Goal: Obtain resource: Obtain resource

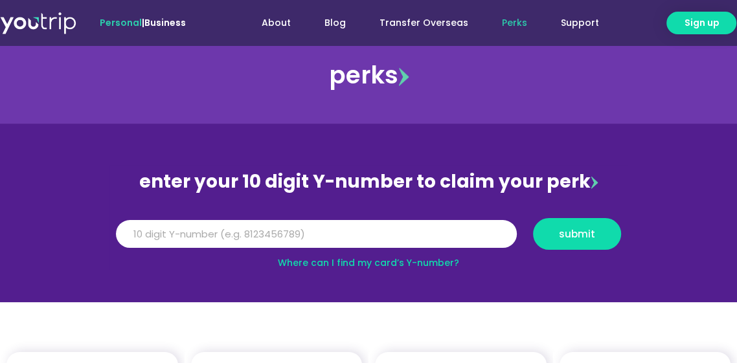
scroll to position [83, 0]
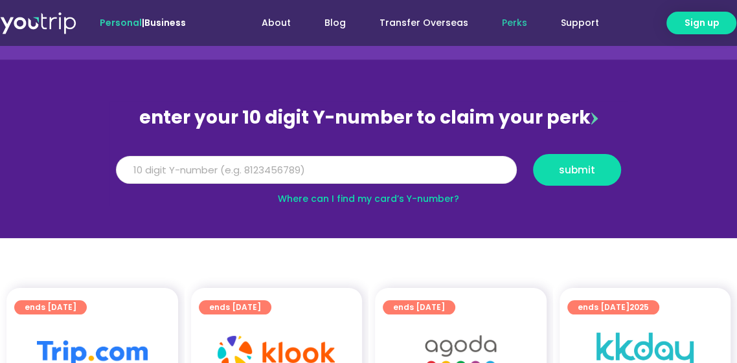
click at [340, 167] on input "Y Number" at bounding box center [316, 170] width 401 height 28
click at [377, 197] on link "Where can I find my card’s Y-number?" at bounding box center [368, 198] width 181 height 13
click at [206, 166] on input "Y Number" at bounding box center [316, 170] width 401 height 28
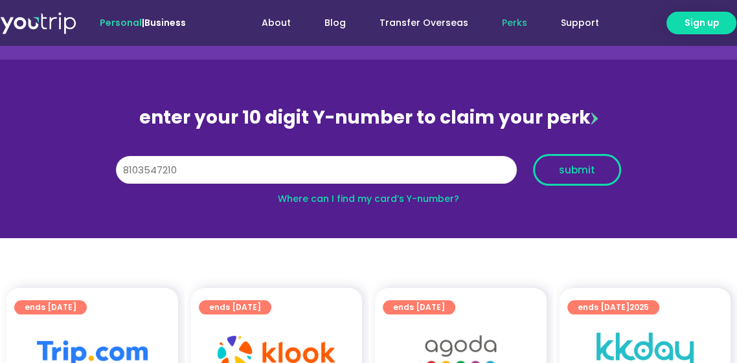
type input "8103547210"
click at [602, 172] on span "submit" at bounding box center [577, 170] width 66 height 10
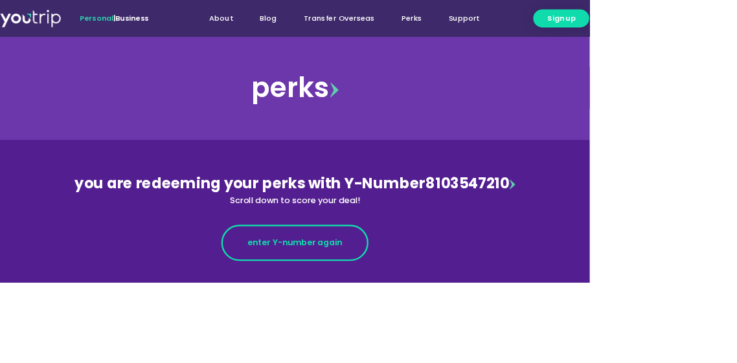
click at [396, 301] on span "enter Y-number again" at bounding box center [368, 304] width 118 height 16
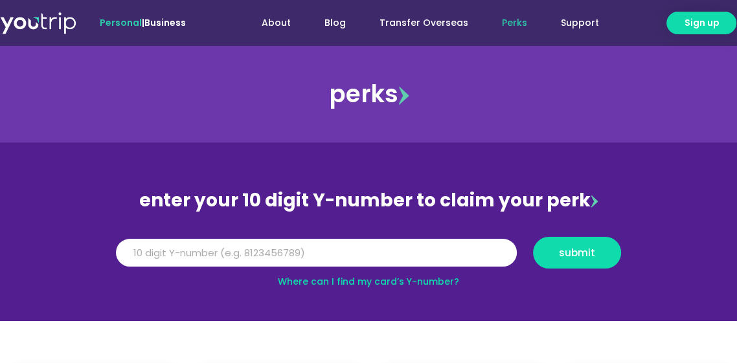
click at [175, 236] on div "Y Number submit" at bounding box center [368, 252] width 518 height 45
click at [178, 252] on input "Y Number" at bounding box center [316, 253] width 401 height 28
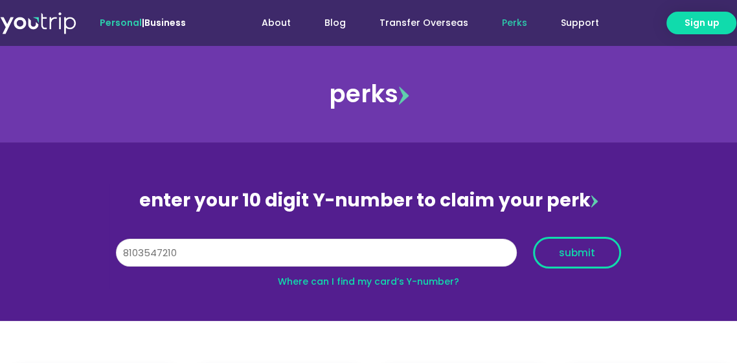
type input "8103547210"
click at [567, 258] on span "submit" at bounding box center [577, 253] width 36 height 10
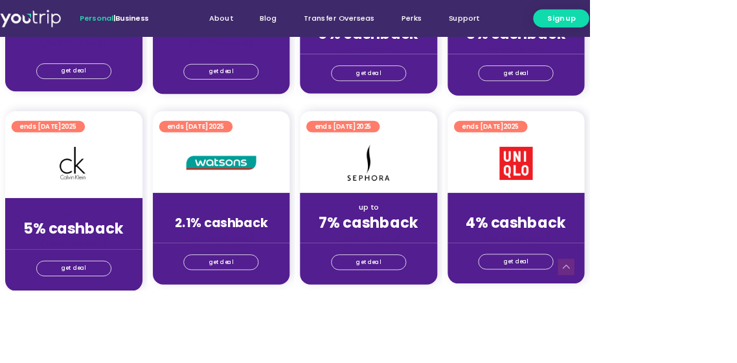
scroll to position [994, 0]
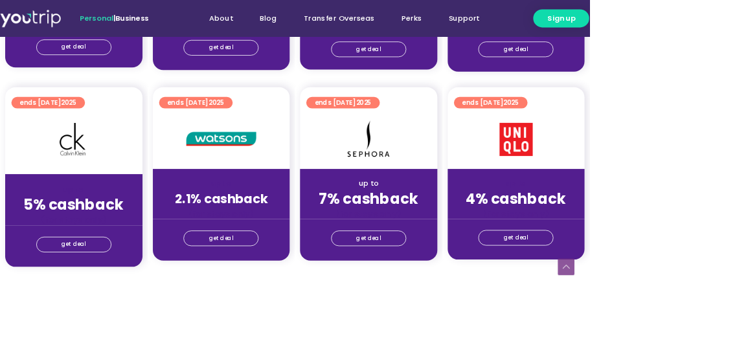
click at [284, 201] on div at bounding box center [277, 174] width 172 height 74
click at [296, 299] on link "get deal" at bounding box center [276, 297] width 94 height 19
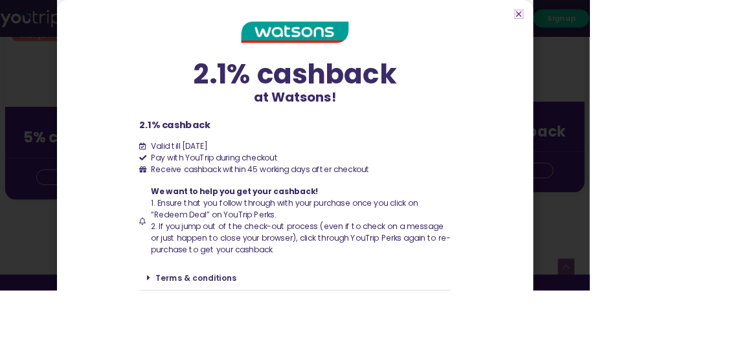
scroll to position [1201, 0]
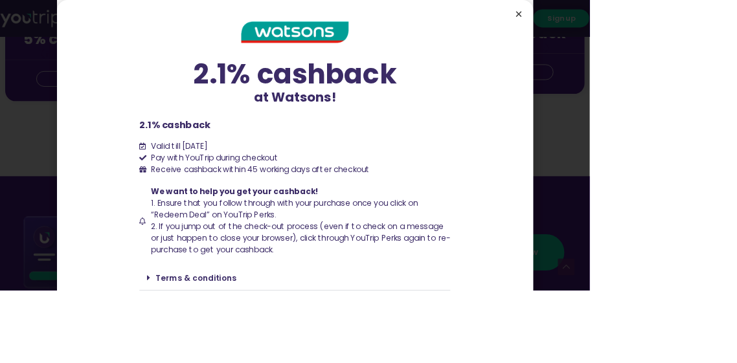
click at [653, 23] on icon "Close" at bounding box center [648, 18] width 10 height 10
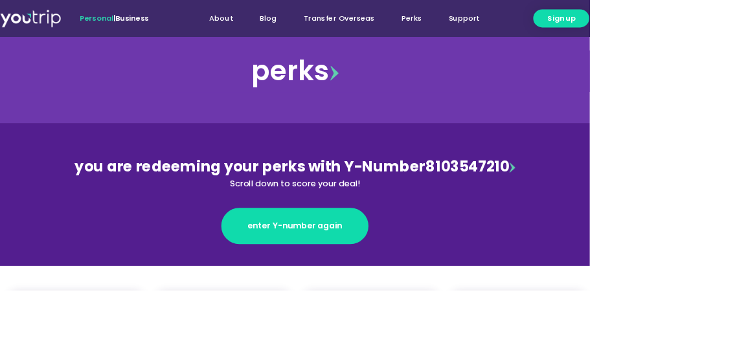
scroll to position [0, 0]
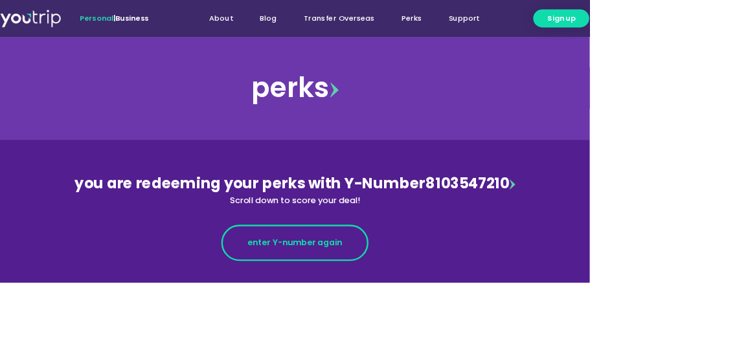
click at [399, 304] on span "enter Y-number again" at bounding box center [368, 304] width 118 height 16
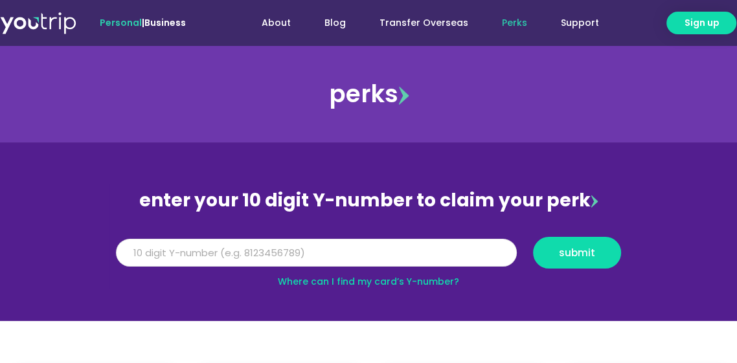
click at [197, 254] on input "Y Number" at bounding box center [316, 253] width 401 height 28
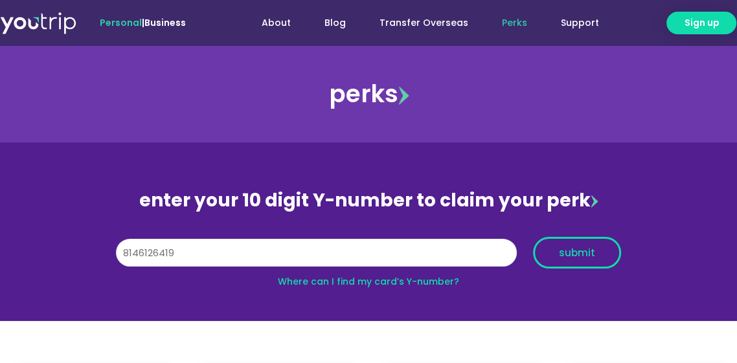
type input "8146126419"
click at [572, 250] on span "submit" at bounding box center [577, 253] width 36 height 10
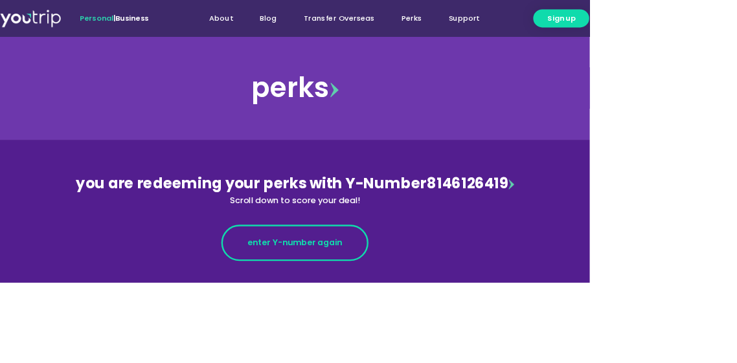
click at [378, 311] on span "enter Y-number again" at bounding box center [368, 304] width 118 height 16
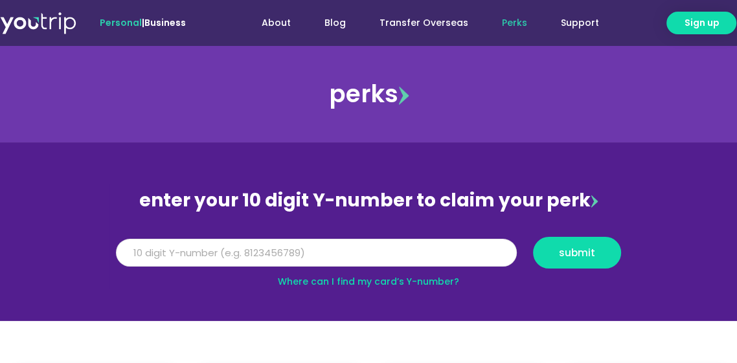
click at [247, 247] on input "Y Number" at bounding box center [316, 253] width 401 height 28
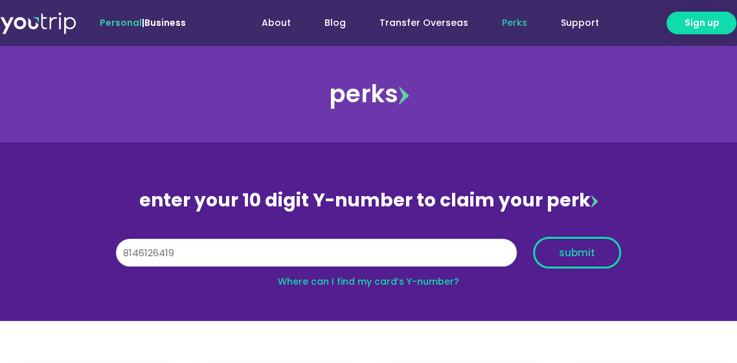
type input "8146126419"
click at [580, 245] on button "submit" at bounding box center [577, 253] width 88 height 32
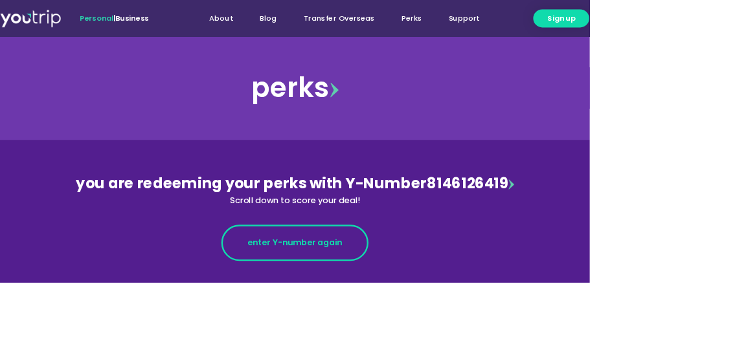
click at [382, 301] on span "enter Y-number again" at bounding box center [368, 304] width 118 height 16
